Goal: Transaction & Acquisition: Purchase product/service

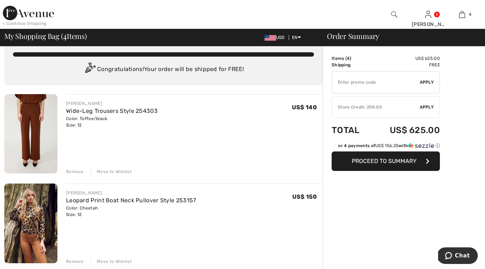
scroll to position [40, 0]
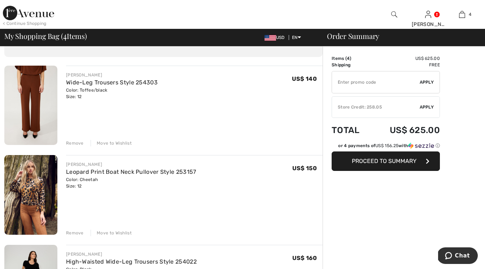
click at [80, 232] on div "Remove" at bounding box center [75, 233] width 18 height 6
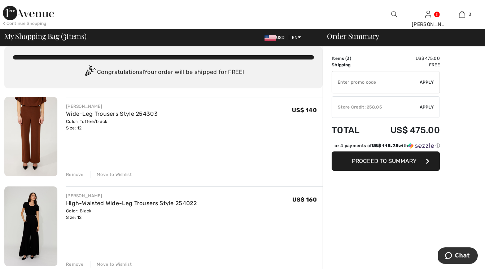
scroll to position [0, 0]
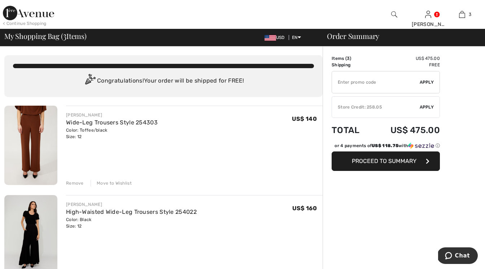
click at [78, 183] on div "Remove" at bounding box center [75, 183] width 18 height 6
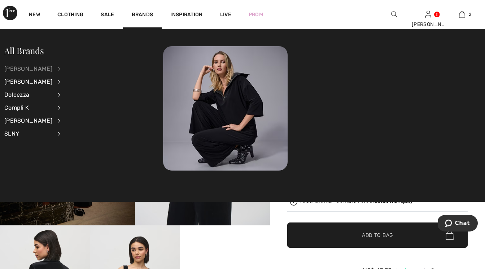
click at [40, 69] on div "[PERSON_NAME]" at bounding box center [28, 68] width 48 height 13
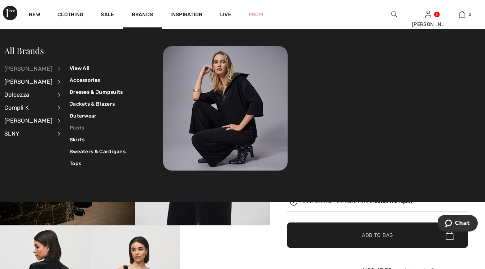
click at [74, 128] on link "Pants" at bounding box center [98, 128] width 56 height 12
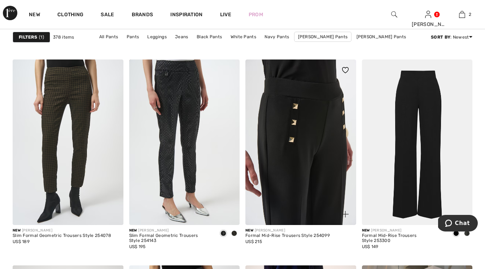
scroll to position [482, 0]
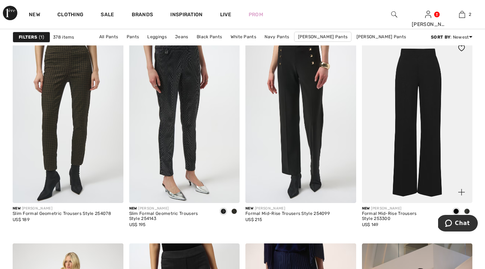
click at [431, 159] on img at bounding box center [417, 121] width 111 height 166
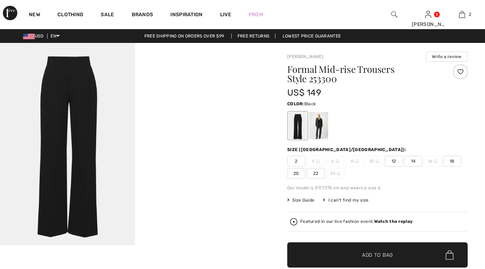
checkbox input "true"
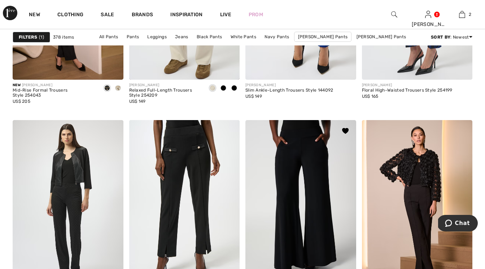
scroll to position [1353, 0]
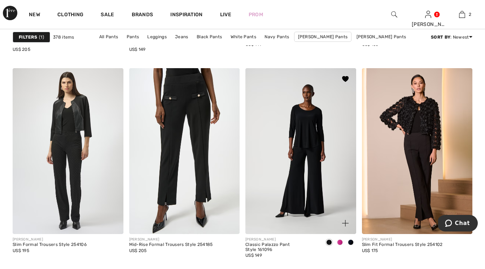
click at [341, 242] on span at bounding box center [340, 243] width 6 height 6
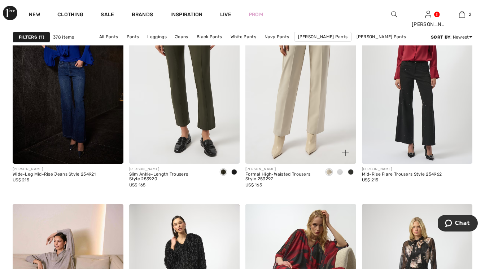
scroll to position [2267, 0]
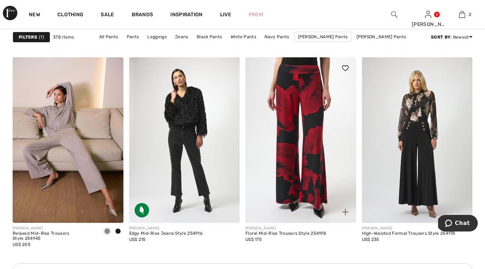
click at [321, 170] on img at bounding box center [300, 140] width 111 height 166
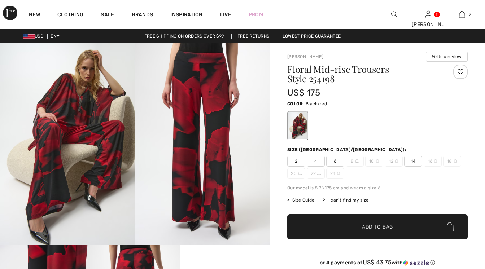
checkbox input "true"
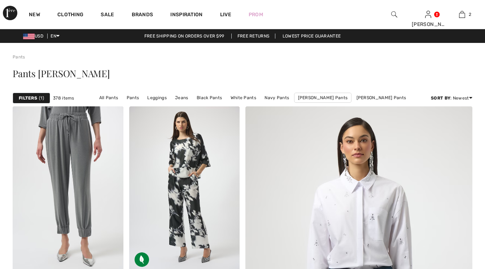
checkbox input "true"
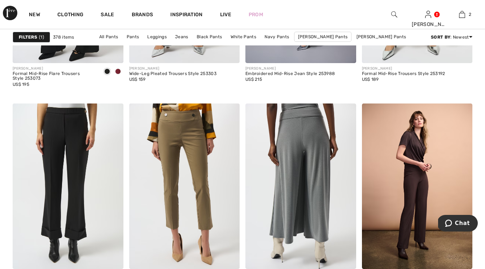
scroll to position [3058, 0]
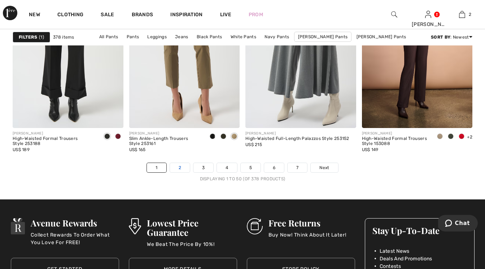
click at [182, 168] on link "2" at bounding box center [180, 167] width 20 height 9
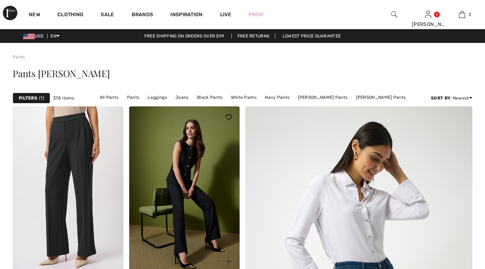
checkbox input "true"
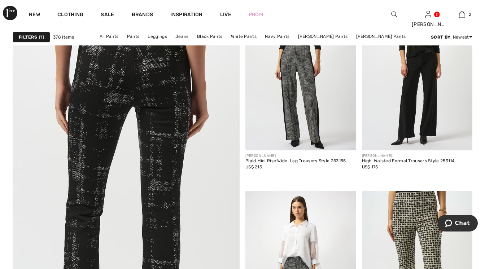
scroll to position [1665, 0]
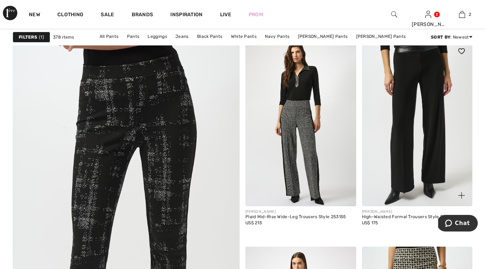
click at [445, 161] on img at bounding box center [417, 123] width 111 height 166
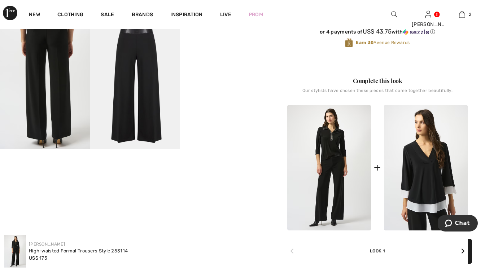
scroll to position [219, 0]
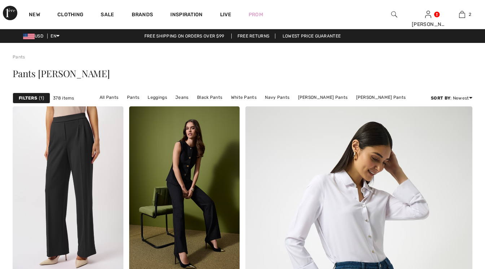
checkbox input "true"
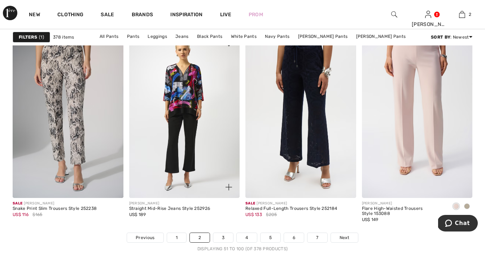
scroll to position [2990, 0]
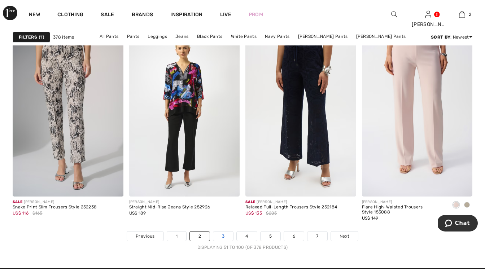
click at [228, 237] on link "3" at bounding box center [223, 236] width 20 height 9
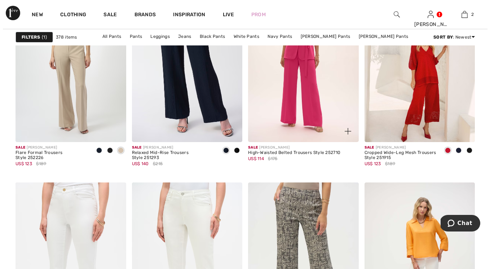
scroll to position [979, 0]
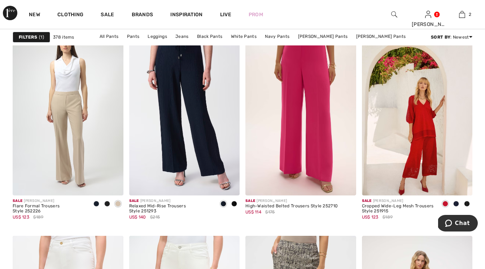
click at [393, 12] on img at bounding box center [394, 14] width 6 height 9
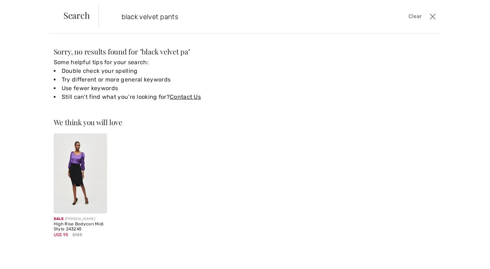
type input "black velvet pants"
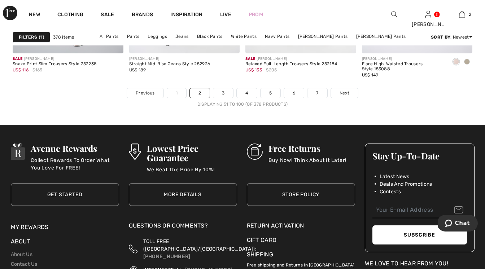
scroll to position [3091, 0]
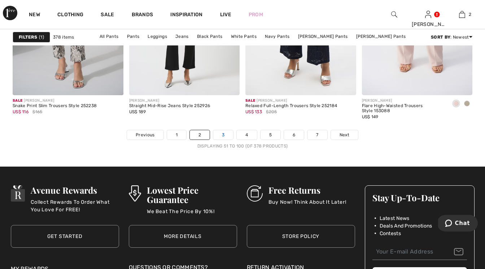
click at [220, 133] on link "3" at bounding box center [223, 134] width 20 height 9
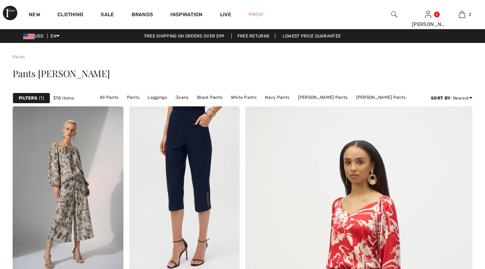
checkbox input "true"
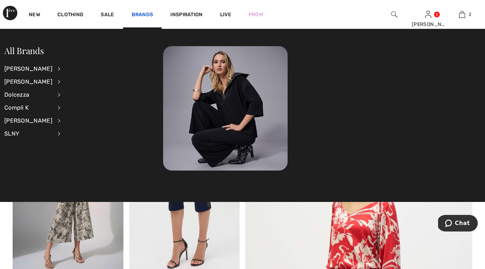
click at [140, 13] on link "Brands" at bounding box center [143, 16] width 22 height 8
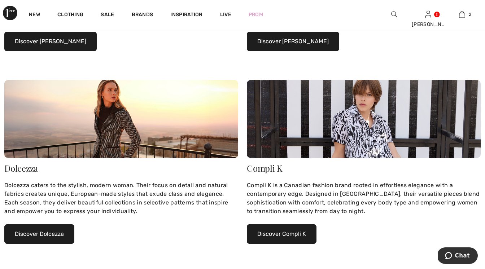
scroll to position [240, 0]
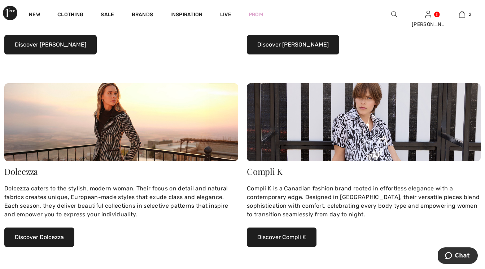
click at [316, 43] on button "Discover Frank Lyman" at bounding box center [293, 44] width 92 height 19
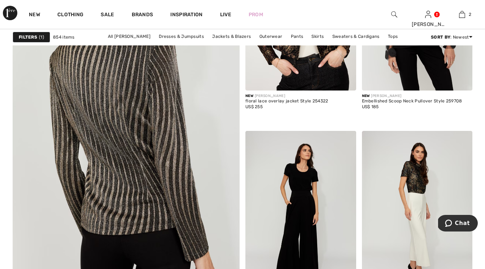
scroll to position [1990, 0]
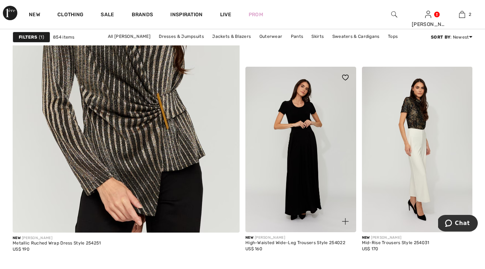
click at [313, 181] on img at bounding box center [300, 150] width 111 height 166
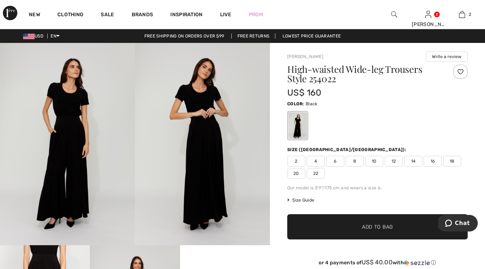
click at [397, 161] on span "12" at bounding box center [394, 161] width 18 height 11
click at [387, 228] on span "Add to Bag" at bounding box center [377, 227] width 31 height 8
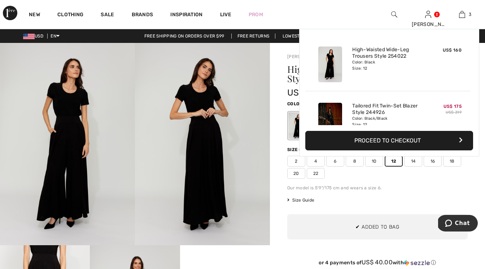
scroll to position [79, 0]
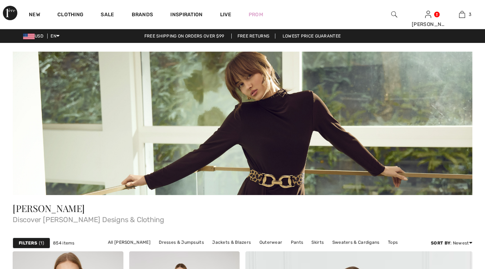
checkbox input "true"
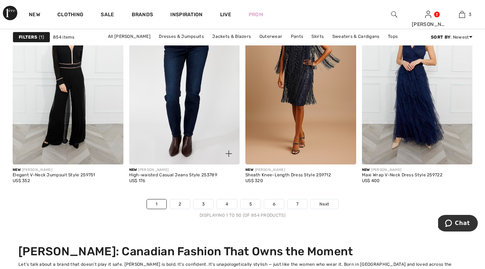
scroll to position [3228, 0]
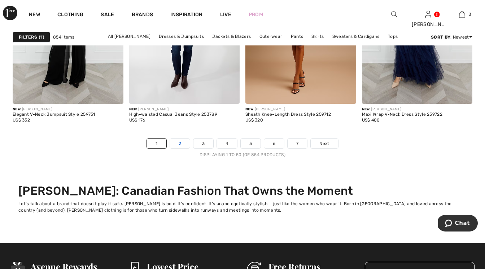
click at [181, 145] on link "2" at bounding box center [180, 143] width 20 height 9
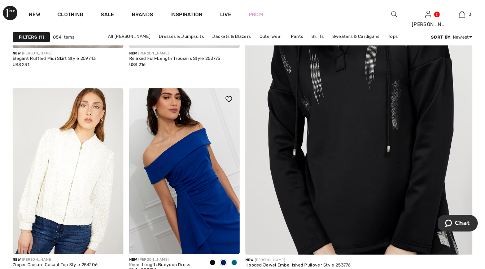
scroll to position [440, 0]
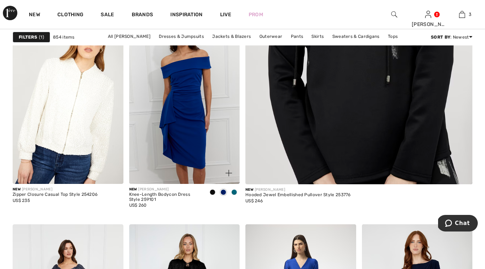
click at [234, 192] on span at bounding box center [234, 192] width 6 height 6
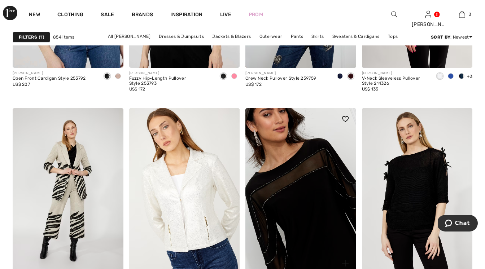
scroll to position [3122, 0]
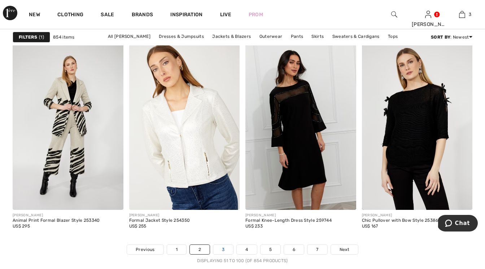
click at [225, 249] on link "3" at bounding box center [223, 249] width 20 height 9
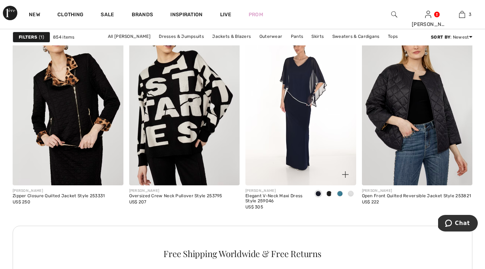
scroll to position [1505, 0]
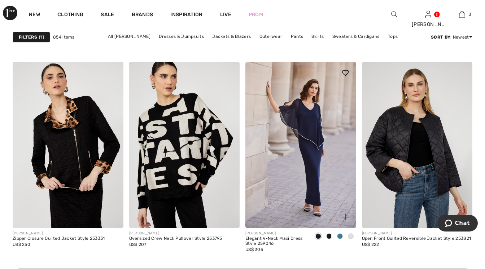
click at [340, 236] on span at bounding box center [340, 236] width 6 height 6
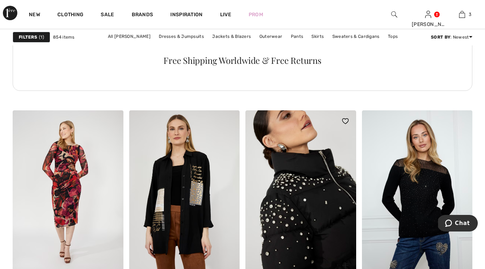
scroll to position [2293, 0]
